Goal: Task Accomplishment & Management: Use online tool/utility

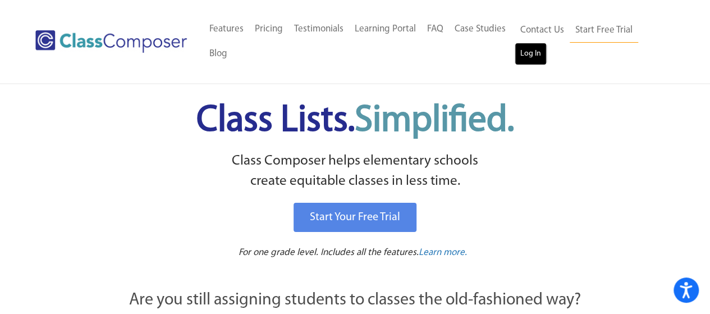
click at [531, 53] on link "Log In" at bounding box center [530, 54] width 32 height 22
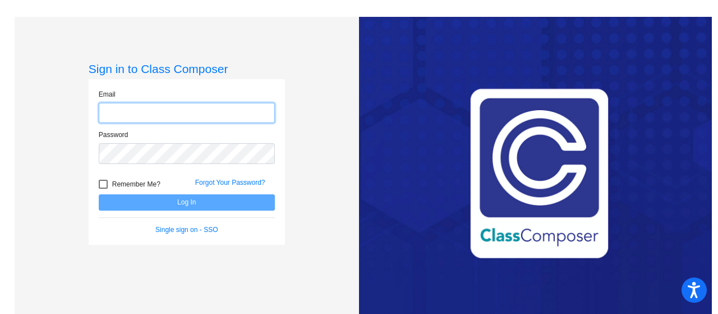
type input "tparker@lehsd.org"
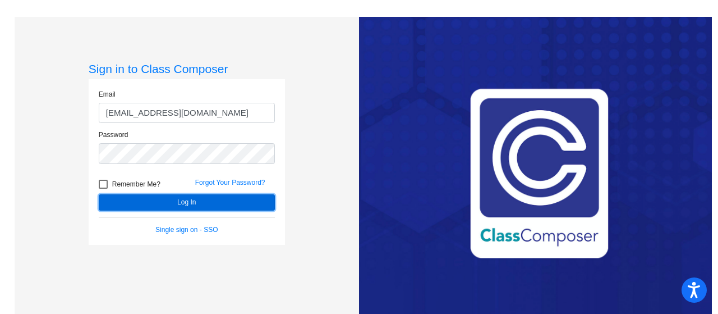
click at [177, 200] on button "Log In" at bounding box center [187, 202] width 176 height 16
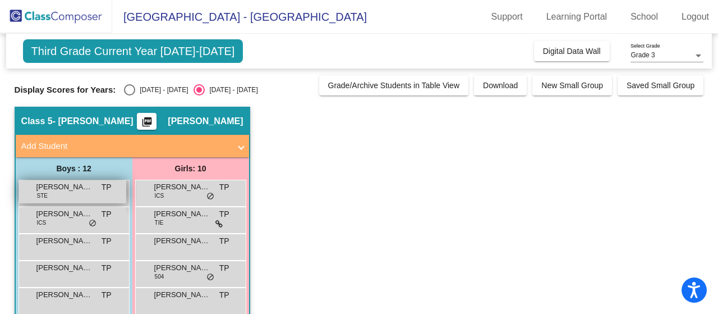
click at [63, 184] on span "Elijah Humphries" at bounding box center [64, 186] width 56 height 11
